Goal: Information Seeking & Learning: Check status

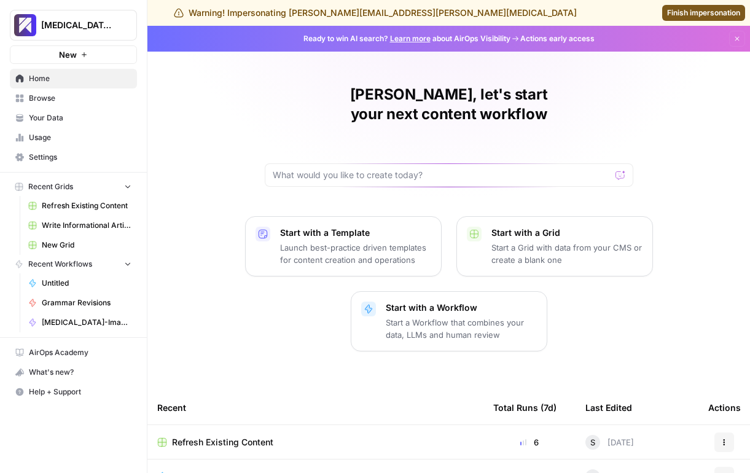
click at [71, 145] on link "Usage" at bounding box center [73, 138] width 127 height 20
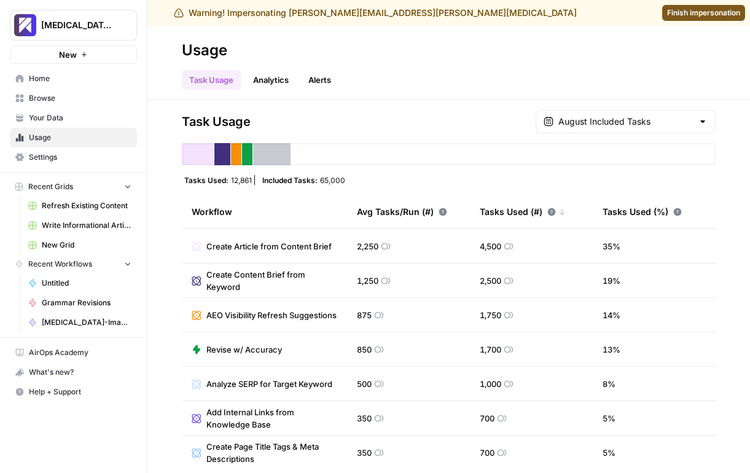
drag, startPoint x: 250, startPoint y: 182, endPoint x: 229, endPoint y: 182, distance: 20.9
click at [229, 182] on div "Tasks Used: 12,861" at bounding box center [218, 180] width 73 height 10
click at [239, 178] on span "12,861" at bounding box center [241, 180] width 21 height 10
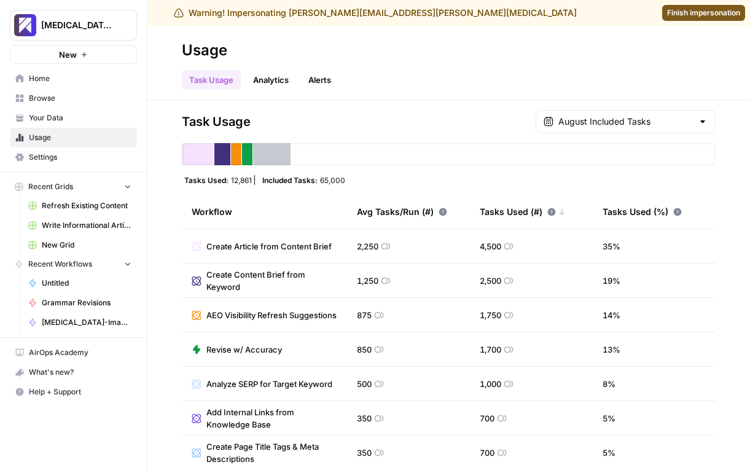
copy span "12,861"
click at [7, 398] on nav "AirOps Academy What's new? Help + Support" at bounding box center [73, 372] width 147 height 69
click at [625, 118] on input "text" at bounding box center [626, 122] width 135 height 12
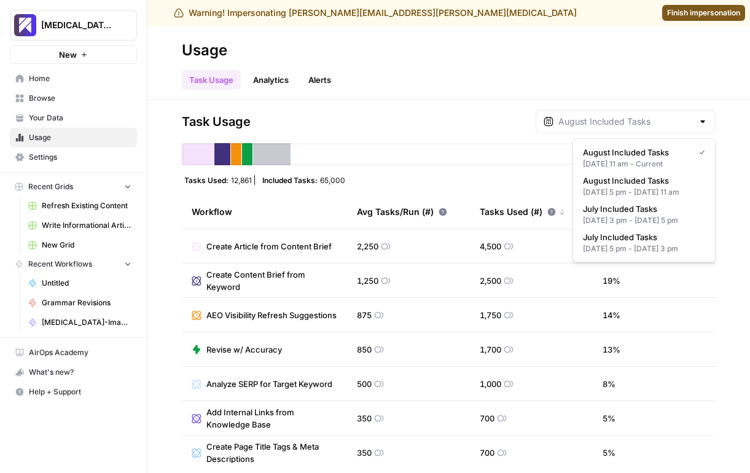
type input "August Included Tasks"
click at [190, 177] on span "Tasks Used:" at bounding box center [206, 180] width 44 height 10
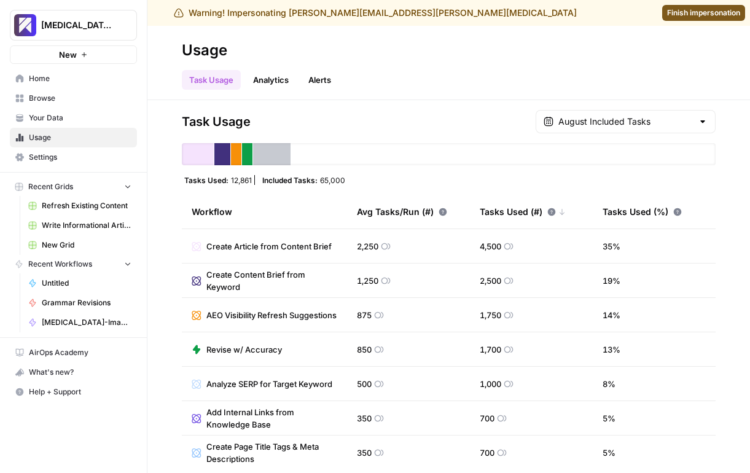
click at [689, 11] on span "Finish impersonation" at bounding box center [703, 12] width 73 height 11
